Goal: Task Accomplishment & Management: Use online tool/utility

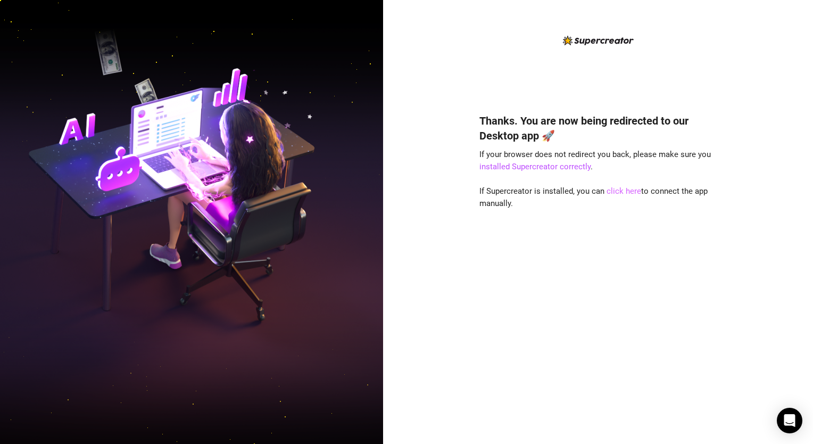
click at [610, 193] on link "click here" at bounding box center [623, 191] width 35 height 10
click at [614, 191] on link "click here" at bounding box center [623, 191] width 35 height 10
click at [613, 195] on link "click here" at bounding box center [623, 191] width 35 height 10
